Goal: Information Seeking & Learning: Learn about a topic

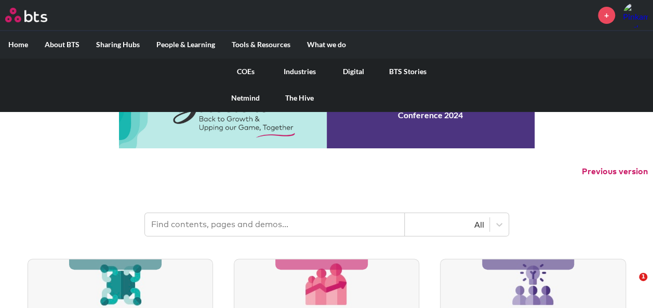
click at [346, 66] on link "Digital" at bounding box center [354, 71] width 54 height 27
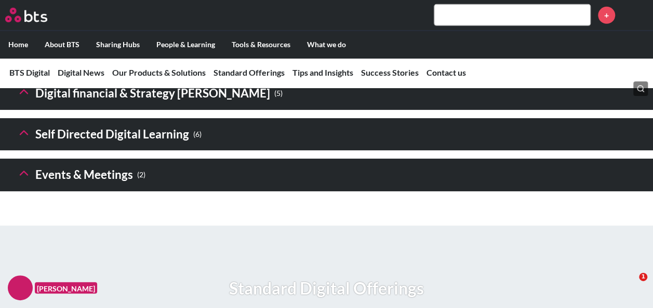
scroll to position [1662, 0]
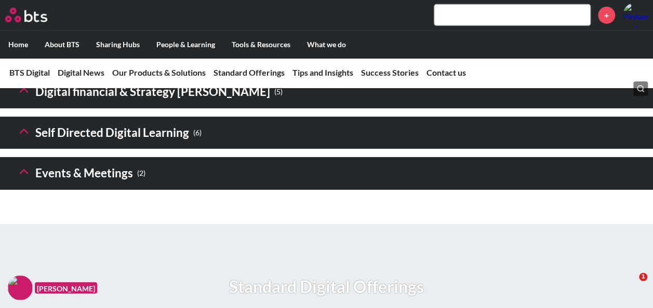
click at [31, 144] on h3 "Self Directed Digital Learning ( 6 )" at bounding box center [109, 133] width 185 height 22
click at [27, 139] on icon at bounding box center [24, 131] width 15 height 15
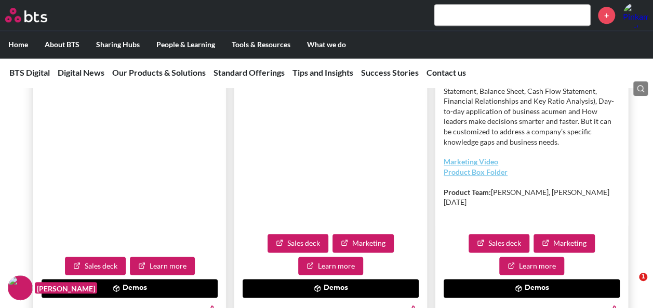
scroll to position [2596, 0]
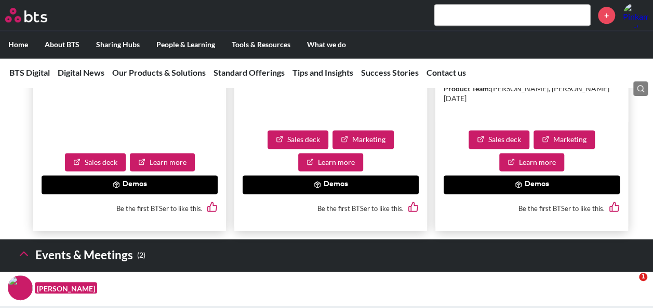
click at [581, 194] on button "Demos" at bounding box center [531, 185] width 176 height 19
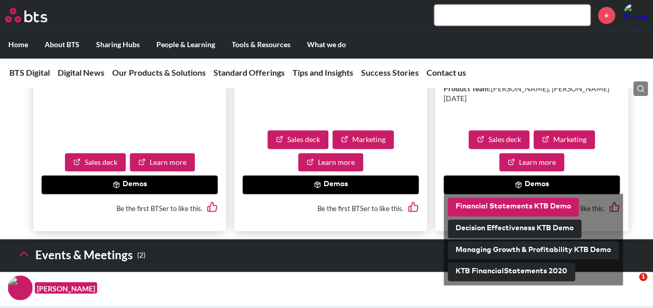
click at [557, 217] on button "Financial Statements KTB Demo" at bounding box center [513, 207] width 131 height 19
